Goal: Task Accomplishment & Management: Manage account settings

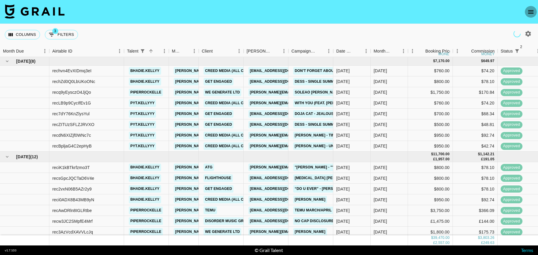
click at [532, 12] on icon "open drawer" at bounding box center [530, 12] width 5 height 4
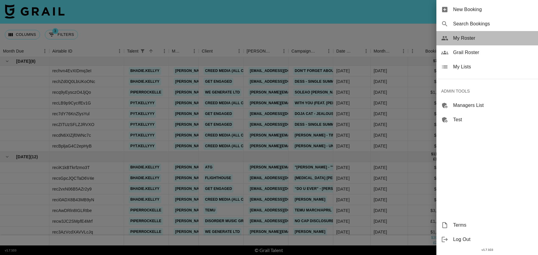
click at [464, 38] on span "My Roster" at bounding box center [493, 38] width 80 height 7
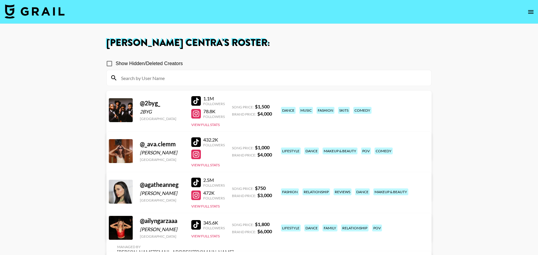
click at [141, 77] on input at bounding box center [273, 78] width 310 height 10
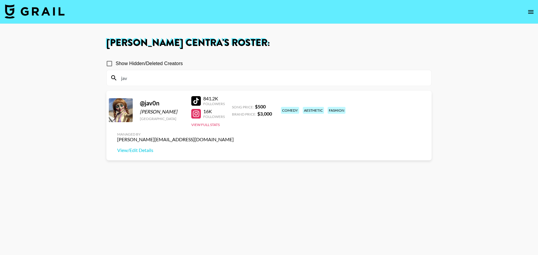
type input "jav"
click at [338, 124] on div "@ jav0n [PERSON_NAME] [GEOGRAPHIC_DATA] 841.2K Followers 16K Followers View Ful…" at bounding box center [268, 126] width 325 height 70
click at [37, 10] on img at bounding box center [35, 11] width 60 height 14
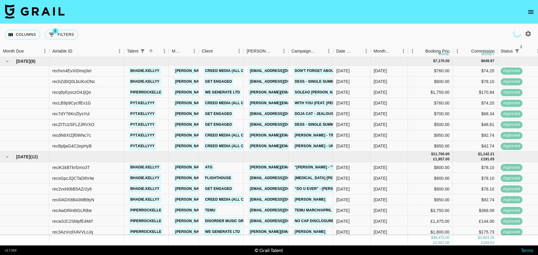
click at [62, 40] on div "Columns 3 Filters + Booking" at bounding box center [43, 35] width 76 height 22
click at [62, 38] on button "3 Filters" at bounding box center [61, 35] width 33 height 10
select select "status"
select select "isNotAnyOf"
select select "status"
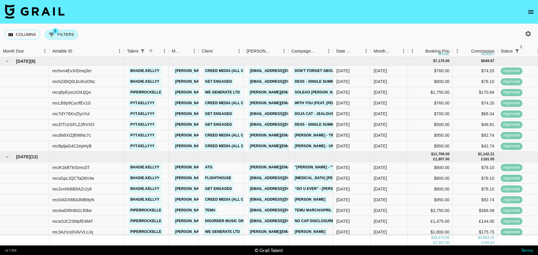
select select "isNotAnyOf"
select select "talentName"
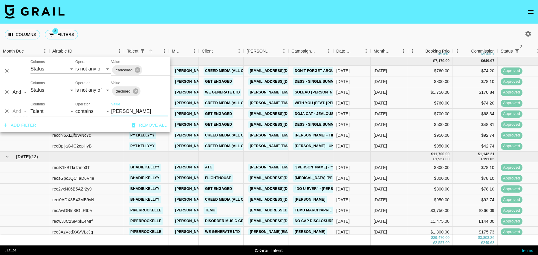
drag, startPoint x: 126, startPoint y: 111, endPoint x: 92, endPoint y: 111, distance: 34.1
click at [92, 111] on div "And Or Columns Grail Platform ID Airtable ID Talent Manager Client [PERSON_NAME…" at bounding box center [85, 109] width 170 height 19
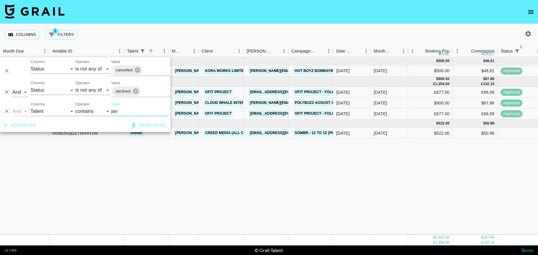
type input "jav"
click at [420, 132] on div "$522.00" at bounding box center [430, 133] width 45 height 11
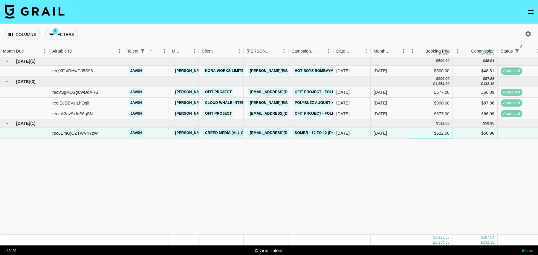
click at [430, 135] on div "$522.00" at bounding box center [430, 133] width 45 height 11
type input "522.50"
click at [507, 134] on div at bounding box center [520, 133] width 45 height 11
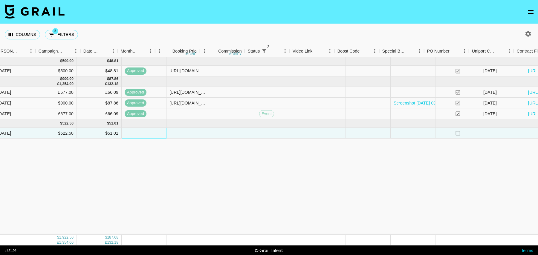
scroll to position [0, 432]
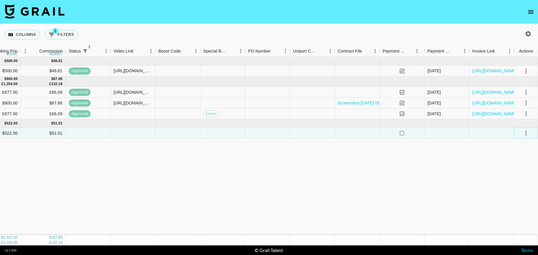
click at [527, 135] on icon "select merge strategy" at bounding box center [526, 133] width 7 height 7
click at [514, 147] on li "Confirm" at bounding box center [518, 146] width 39 height 11
click at [516, 167] on li "Draft Created" at bounding box center [518, 167] width 39 height 11
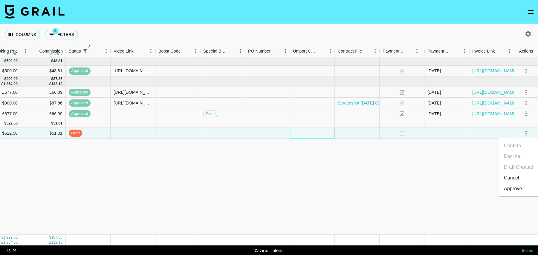
click at [314, 129] on div at bounding box center [312, 133] width 45 height 11
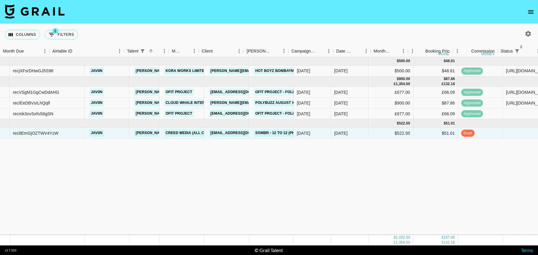
scroll to position [0, 0]
